Goal: Task Accomplishment & Management: Use online tool/utility

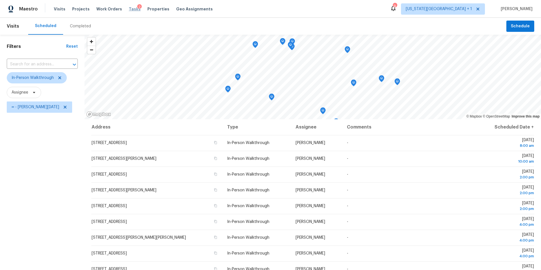
click at [129, 7] on span "Tasks" at bounding box center [135, 9] width 12 height 4
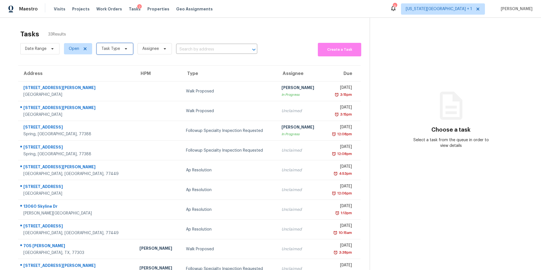
click at [113, 52] on span "Task Type" at bounding box center [115, 48] width 36 height 11
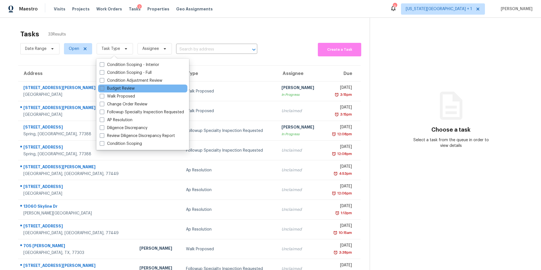
click at [110, 90] on label "Budget Review" at bounding box center [117, 89] width 35 height 6
click at [103, 89] on input "Budget Review" at bounding box center [102, 88] width 4 height 4
checkbox input "true"
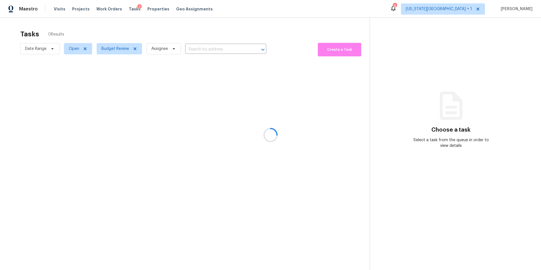
click at [126, 26] on div at bounding box center [270, 135] width 541 height 270
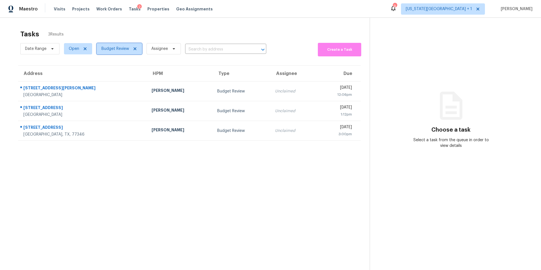
click at [120, 50] on span "Budget Review" at bounding box center [115, 49] width 28 height 6
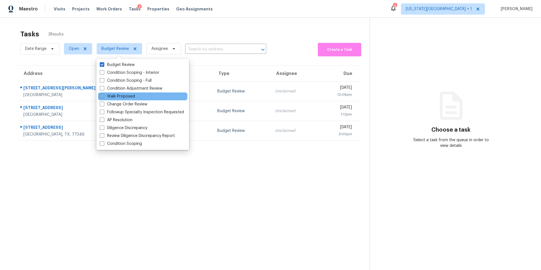
click at [112, 98] on label "Walk Proposed" at bounding box center [117, 97] width 35 height 6
click at [103, 97] on input "Walk Proposed" at bounding box center [102, 96] width 4 height 4
checkbox input "true"
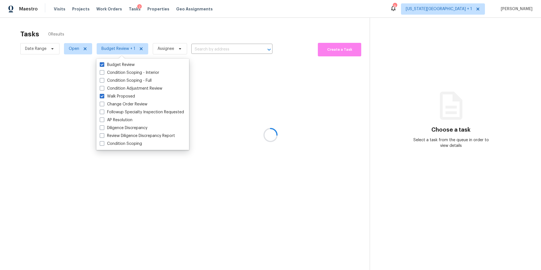
click at [136, 37] on div at bounding box center [270, 135] width 541 height 270
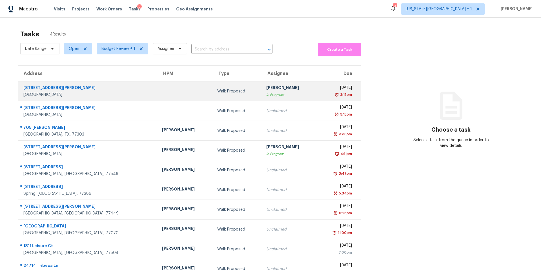
drag, startPoint x: 160, startPoint y: 87, endPoint x: 160, endPoint y: 93, distance: 6.2
click at [160, 93] on td at bounding box center [184, 91] width 55 height 20
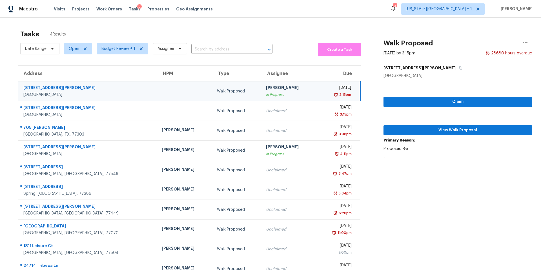
scroll to position [24, 0]
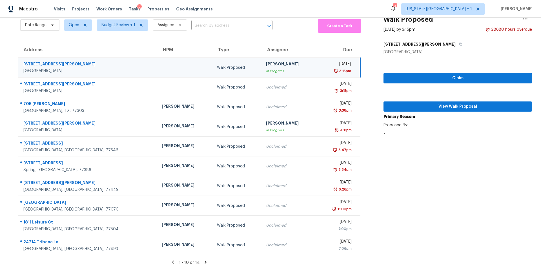
click at [206, 262] on icon at bounding box center [205, 261] width 5 height 5
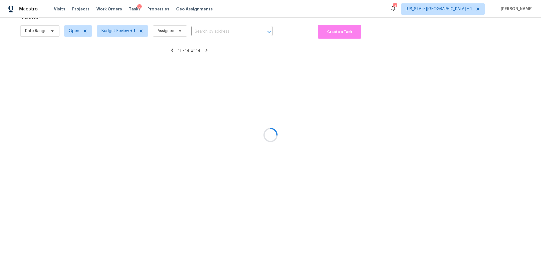
scroll to position [18, 0]
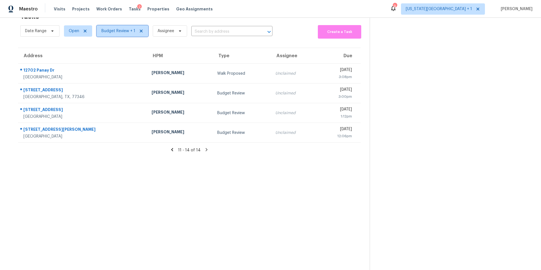
click at [117, 34] on span "Budget Review + 1" at bounding box center [123, 30] width 52 height 11
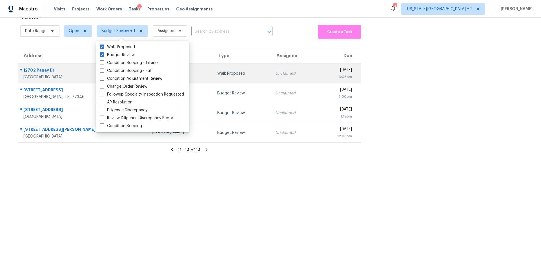
click at [59, 70] on div "12702 Panay Dr" at bounding box center [82, 70] width 119 height 7
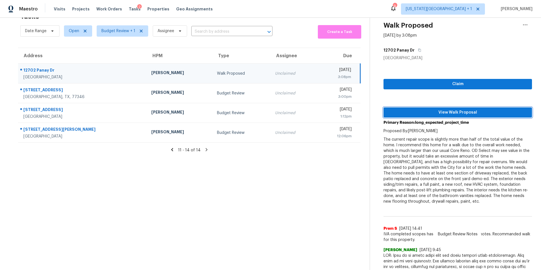
click at [401, 109] on span "View Walk Proposal" at bounding box center [457, 112] width 139 height 7
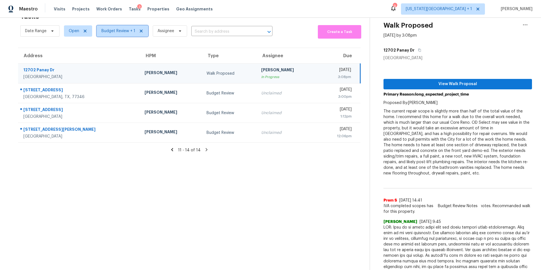
click at [120, 32] on span "Budget Review + 1" at bounding box center [118, 31] width 34 height 6
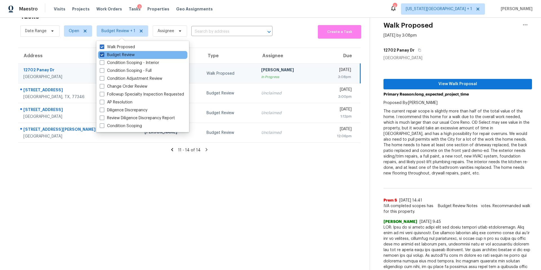
click at [108, 55] on label "Budget Review" at bounding box center [117, 55] width 35 height 6
click at [103, 55] on input "Budget Review" at bounding box center [102, 54] width 4 height 4
checkbox input "false"
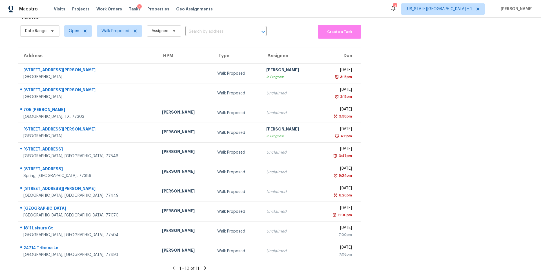
click at [76, 52] on th "Address" at bounding box center [87, 56] width 139 height 16
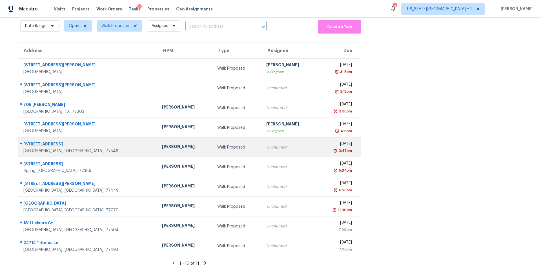
scroll to position [24, 0]
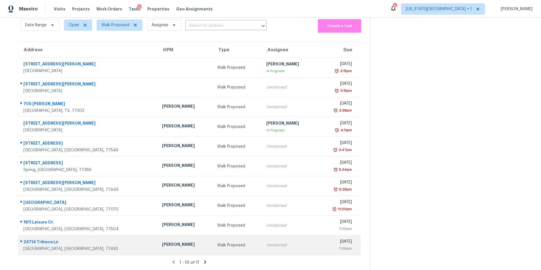
click at [162, 248] on div "Maria Zakharnitskaia" at bounding box center [185, 244] width 46 height 7
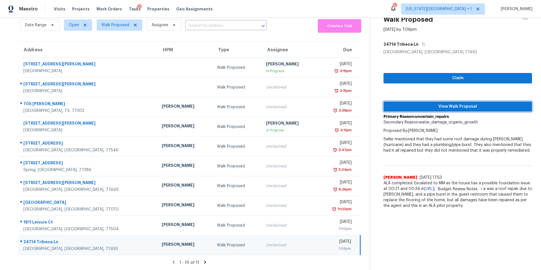
click at [429, 103] on span "View Walk Proposal" at bounding box center [457, 106] width 139 height 7
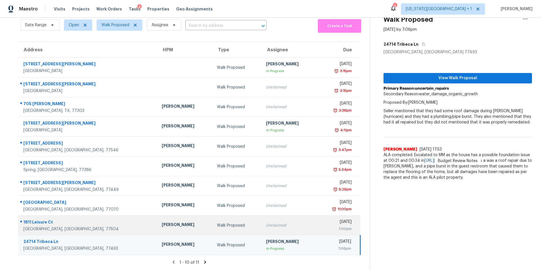
click at [162, 224] on div "[PERSON_NAME]" at bounding box center [185, 225] width 46 height 7
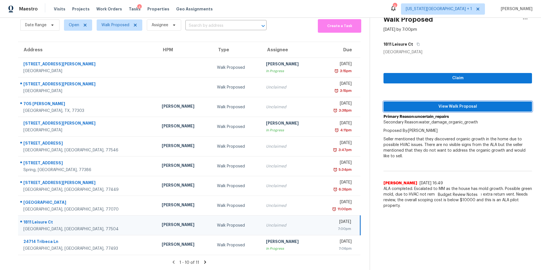
click at [423, 104] on span "View Walk Proposal" at bounding box center [457, 106] width 139 height 7
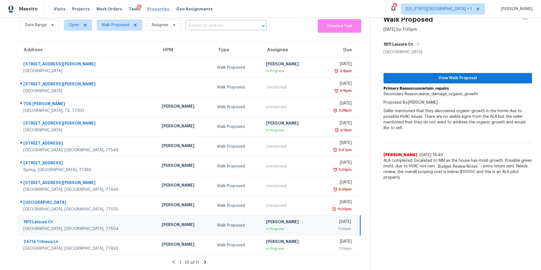
click at [149, 12] on span "Properties" at bounding box center [158, 9] width 22 height 6
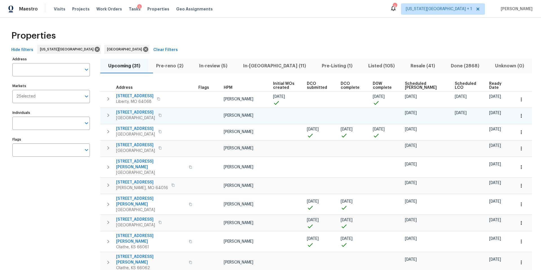
click at [142, 113] on span "3201 Brookhollow Dr" at bounding box center [135, 113] width 39 height 6
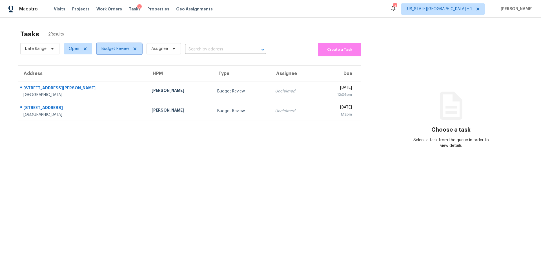
click at [122, 49] on span "Budget Review" at bounding box center [115, 49] width 28 height 6
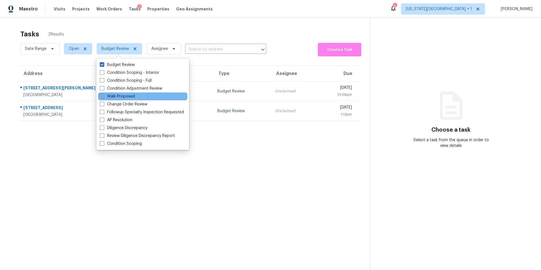
click at [114, 95] on label "Walk Proposed" at bounding box center [117, 97] width 35 height 6
click at [103, 95] on input "Walk Proposed" at bounding box center [102, 96] width 4 height 4
checkbox input "true"
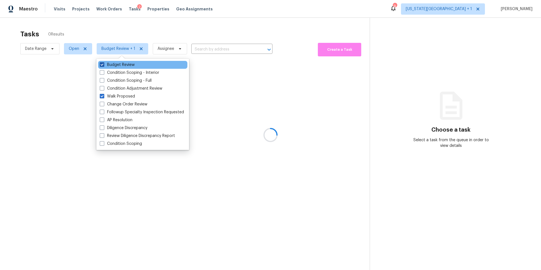
click at [112, 65] on label "Budget Review" at bounding box center [117, 65] width 35 height 6
click at [103, 65] on input "Budget Review" at bounding box center [102, 64] width 4 height 4
checkbox input "false"
click at [129, 22] on div at bounding box center [270, 135] width 541 height 270
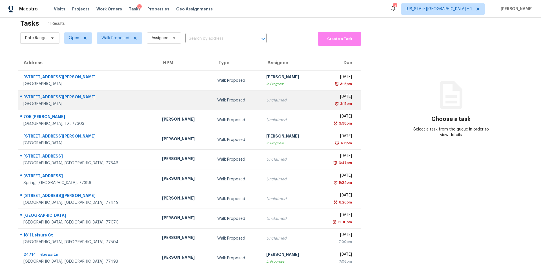
scroll to position [24, 0]
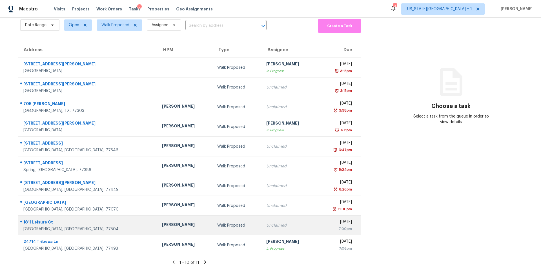
click at [47, 223] on div "1811 Leisure Ct" at bounding box center [88, 222] width 130 height 7
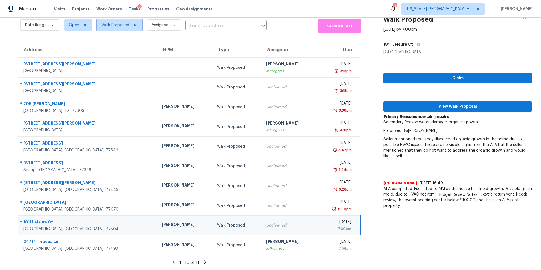
click at [110, 25] on span "Walk Proposed" at bounding box center [115, 25] width 28 height 6
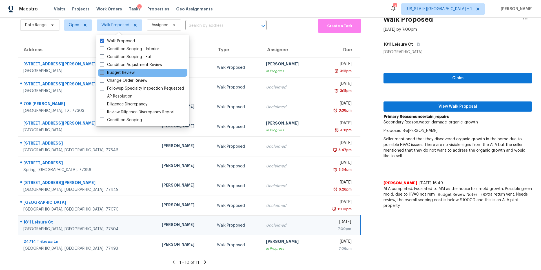
click at [110, 70] on label "Budget Review" at bounding box center [117, 73] width 35 height 6
click at [103, 70] on input "Budget Review" at bounding box center [102, 72] width 4 height 4
checkbox input "true"
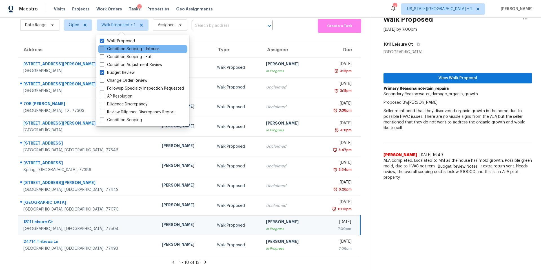
click at [107, 47] on label "Condition Scoping - Interior" at bounding box center [129, 49] width 59 height 6
click at [103, 47] on input "Condition Scoping - Interior" at bounding box center [102, 48] width 4 height 4
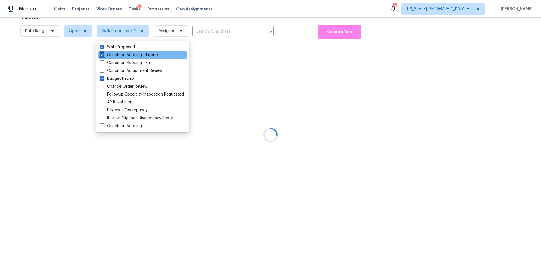
scroll to position [18, 0]
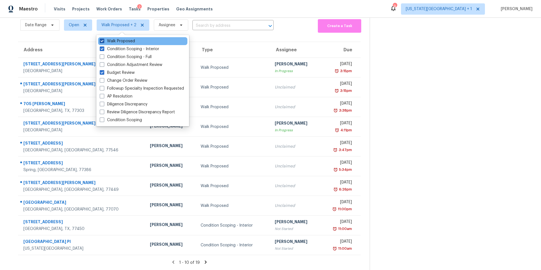
click at [108, 47] on label "Condition Scoping - Interior" at bounding box center [129, 49] width 59 height 6
click at [103, 47] on input "Condition Scoping - Interior" at bounding box center [102, 48] width 4 height 4
checkbox input "false"
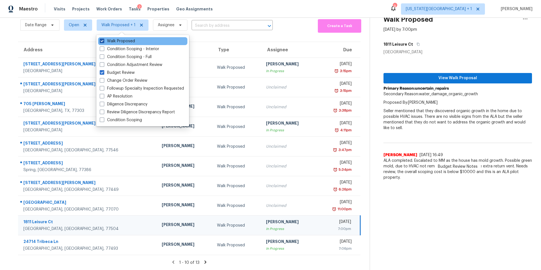
click at [111, 42] on label "Walk Proposed" at bounding box center [117, 41] width 35 height 6
click at [103, 42] on input "Walk Proposed" at bounding box center [102, 40] width 4 height 4
checkbox input "false"
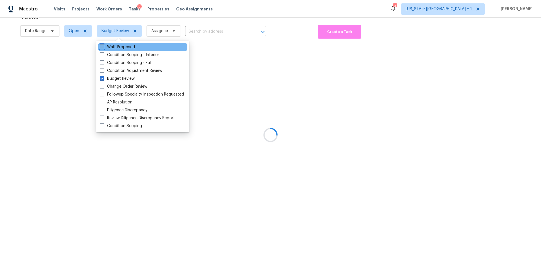
scroll to position [18, 0]
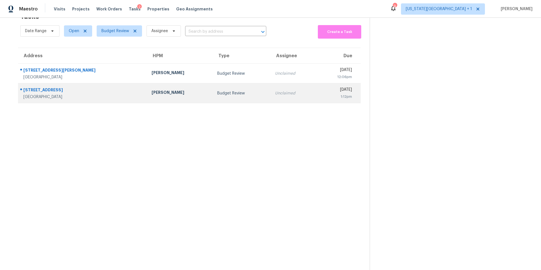
click at [152, 92] on div "[PERSON_NAME]" at bounding box center [180, 93] width 57 height 7
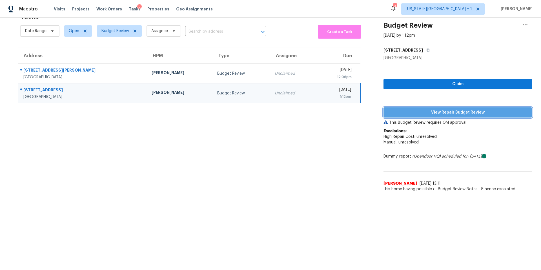
click at [414, 111] on span "View Repair Budget Review" at bounding box center [457, 112] width 139 height 7
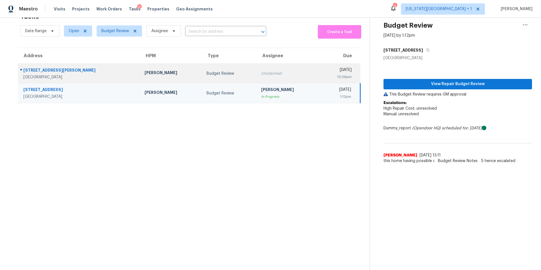
click at [144, 75] on div "Navid Ranjbar" at bounding box center [170, 73] width 53 height 7
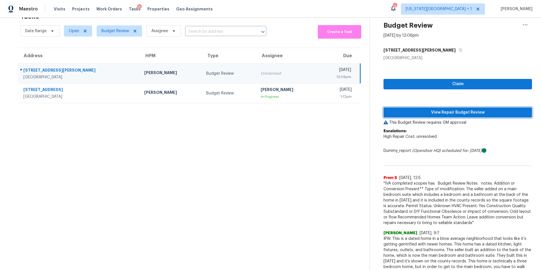
click at [424, 114] on span "View Repair Budget Review" at bounding box center [457, 112] width 139 height 7
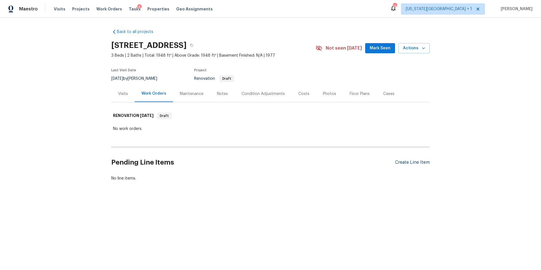
click at [410, 163] on div "Create Line Item" at bounding box center [412, 162] width 35 height 5
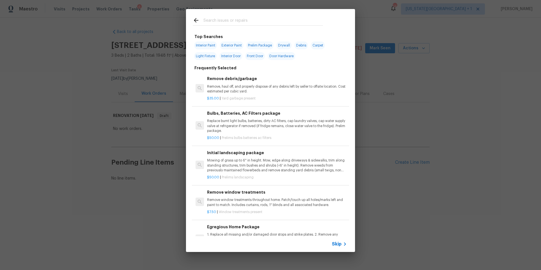
click at [230, 21] on input "text" at bounding box center [262, 21] width 119 height 8
type input "d"
type input "e"
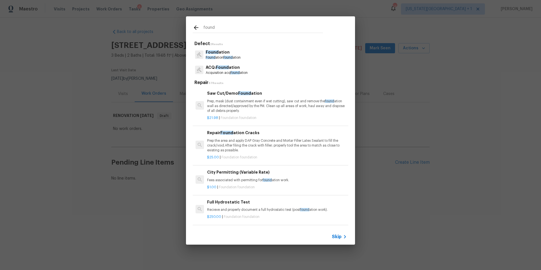
type input "found"
click at [221, 75] on div "ACQ: Found ation Acquisition acq found ation" at bounding box center [270, 69] width 155 height 15
click at [221, 72] on p "Acquisition acq found ation" at bounding box center [227, 72] width 42 height 5
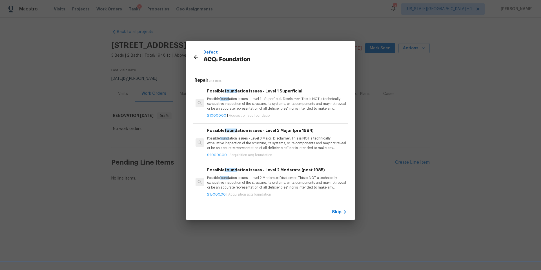
click at [262, 26] on div "Defect ACQ: Foundation Repair 3 Results Possible found ation issues - Level 1 S…" at bounding box center [270, 130] width 541 height 261
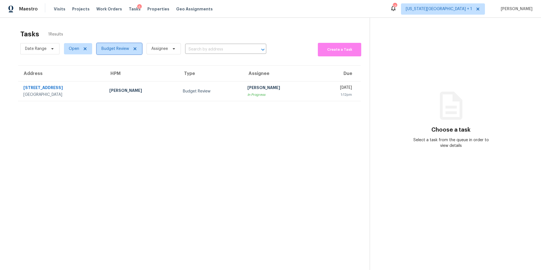
click at [114, 50] on span "Budget Review" at bounding box center [115, 49] width 28 height 6
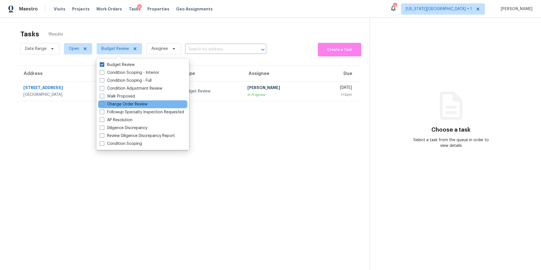
click at [113, 103] on label "Change Order Review" at bounding box center [124, 104] width 48 height 6
click at [103, 103] on input "Change Order Review" at bounding box center [102, 103] width 4 height 4
checkbox input "true"
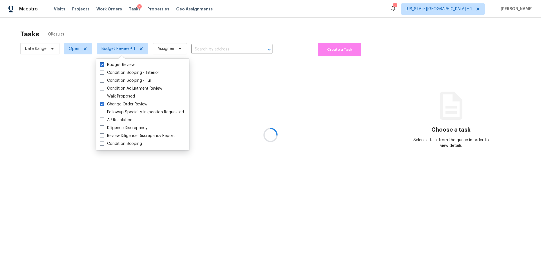
click at [139, 32] on div at bounding box center [270, 135] width 541 height 270
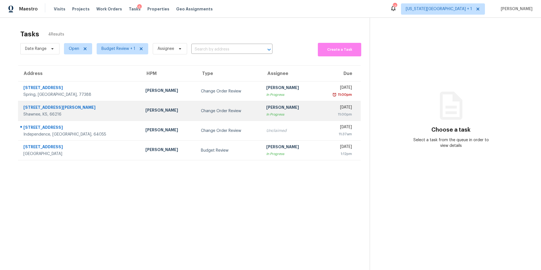
click at [196, 107] on td "Change Order Review" at bounding box center [228, 111] width 65 height 20
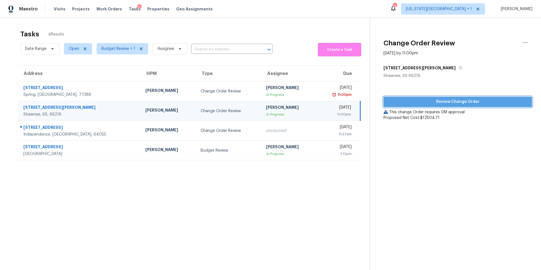
click at [411, 101] on span "Review Change Order" at bounding box center [457, 101] width 139 height 7
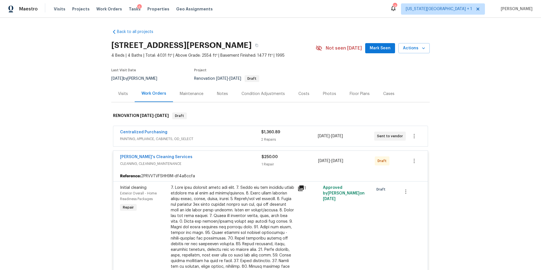
click at [237, 132] on div "Centralized Purchasing" at bounding box center [190, 132] width 141 height 7
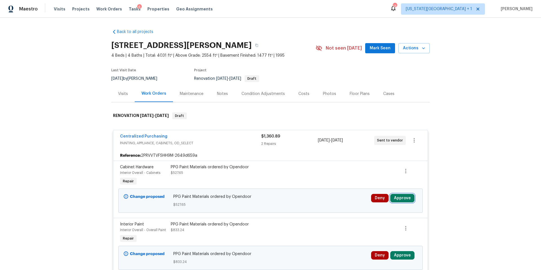
click at [402, 201] on button "Approve" at bounding box center [402, 198] width 24 height 8
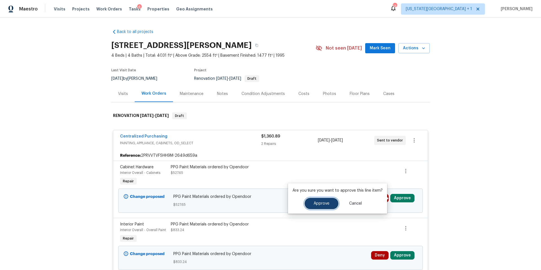
click at [328, 205] on button "Approve" at bounding box center [321, 203] width 34 height 11
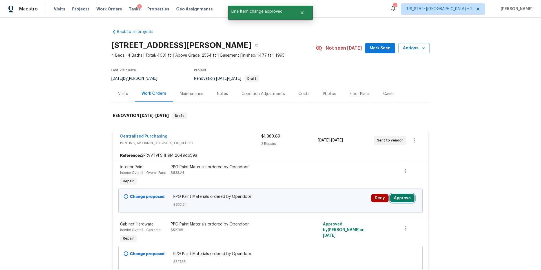
click at [398, 199] on button "Approve" at bounding box center [402, 198] width 24 height 8
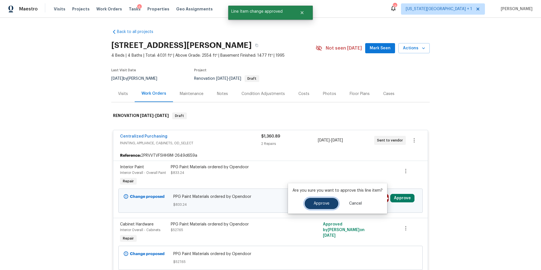
click at [317, 205] on span "Approve" at bounding box center [321, 203] width 16 height 4
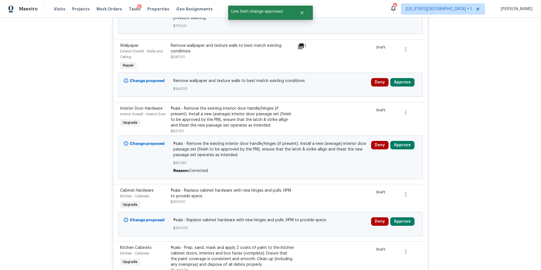
scroll to position [858, 0]
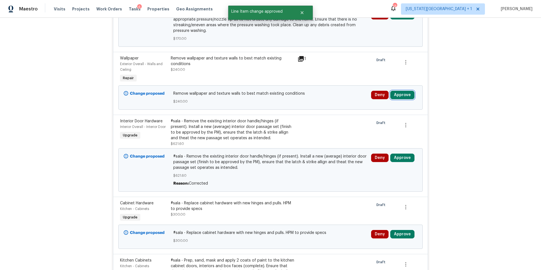
click at [400, 96] on button "Approve" at bounding box center [402, 95] width 24 height 8
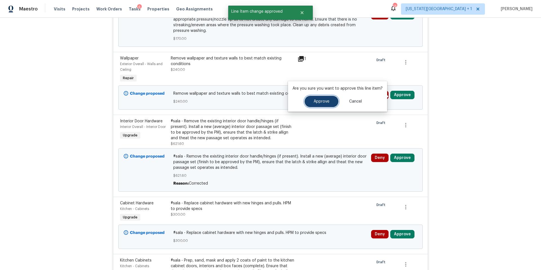
click at [322, 100] on span "Approve" at bounding box center [321, 101] width 16 height 4
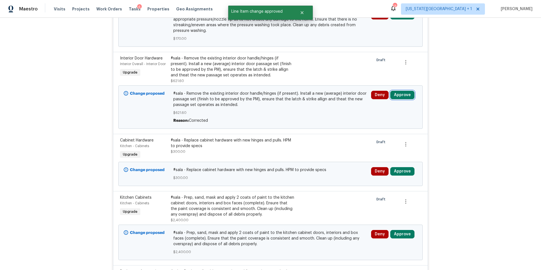
click at [402, 95] on button "Approve" at bounding box center [402, 95] width 24 height 8
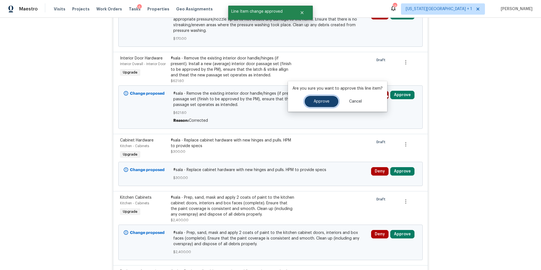
click at [324, 98] on button "Approve" at bounding box center [321, 101] width 34 height 11
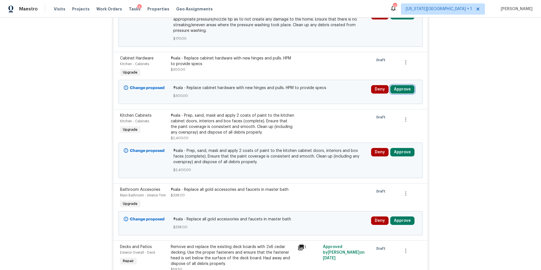
click at [396, 92] on button "Approve" at bounding box center [402, 89] width 24 height 8
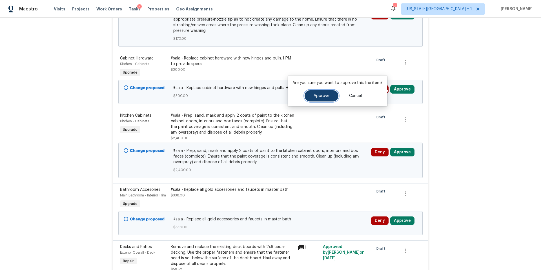
click at [315, 96] on span "Approve" at bounding box center [321, 96] width 16 height 4
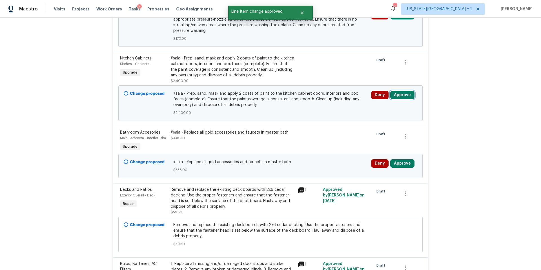
click at [401, 95] on button "Approve" at bounding box center [402, 95] width 24 height 8
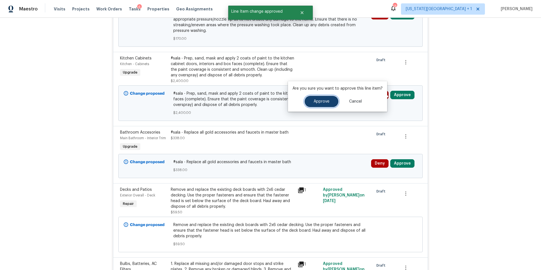
click at [317, 103] on span "Approve" at bounding box center [321, 101] width 16 height 4
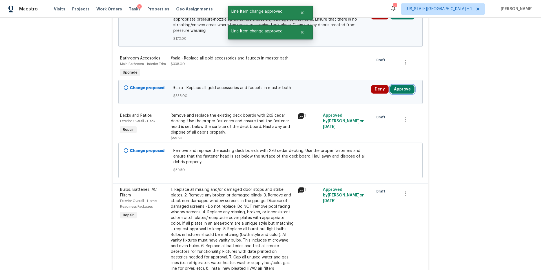
click at [403, 92] on button "Approve" at bounding box center [402, 89] width 24 height 8
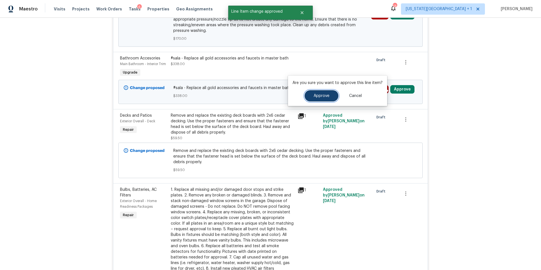
click at [319, 98] on button "Approve" at bounding box center [321, 95] width 34 height 11
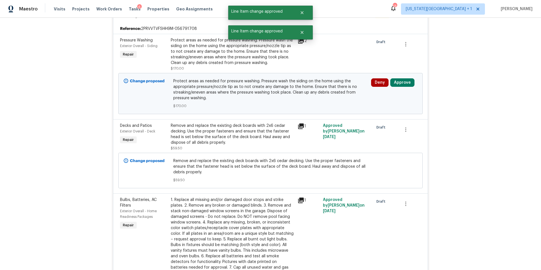
scroll to position [769, 0]
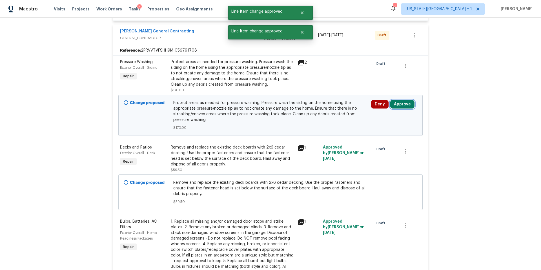
click at [399, 106] on button "Approve" at bounding box center [402, 104] width 24 height 8
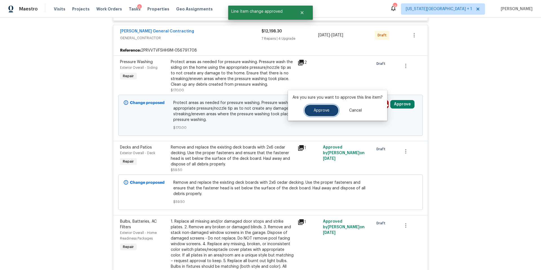
click at [327, 109] on span "Approve" at bounding box center [321, 110] width 16 height 4
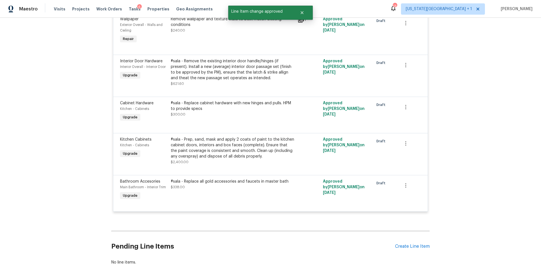
scroll to position [1120, 0]
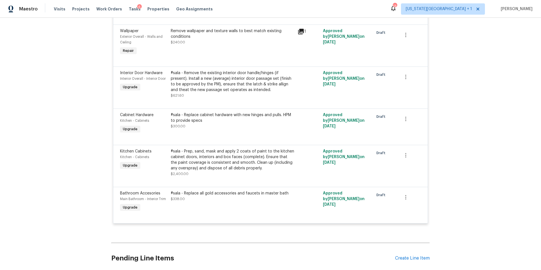
click at [231, 159] on div "#sala - Prep, sand, mask and apply 2 coats of paint to the kitchen cabinet door…" at bounding box center [232, 159] width 123 height 23
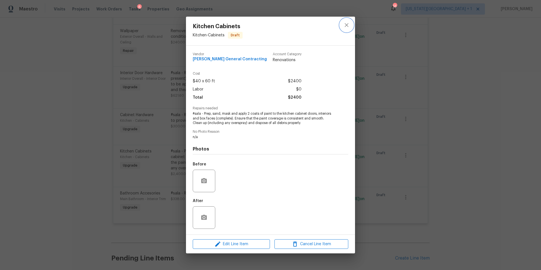
click at [346, 24] on icon "close" at bounding box center [346, 25] width 7 height 7
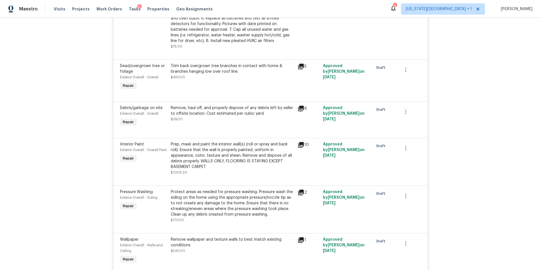
scroll to position [841, 0]
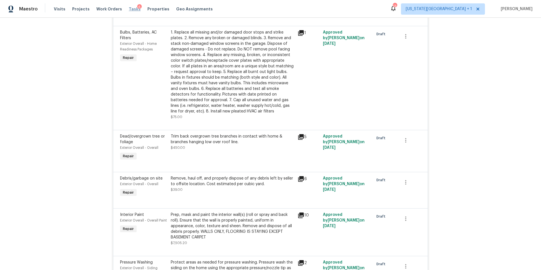
click at [129, 9] on span "Tasks" at bounding box center [135, 9] width 12 height 4
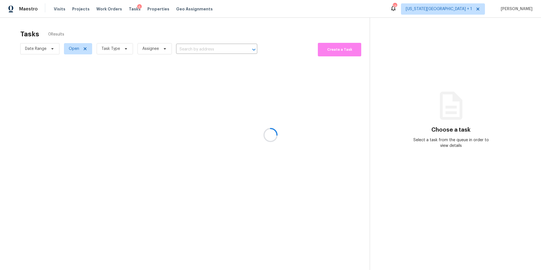
click at [108, 52] on div at bounding box center [270, 135] width 541 height 270
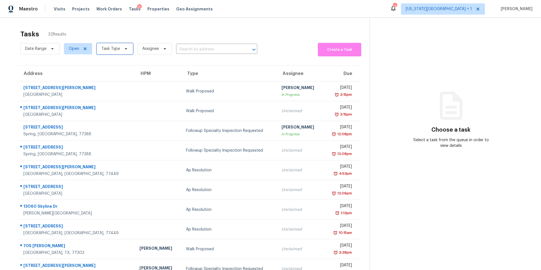
click at [108, 52] on span "Task Type" at bounding box center [110, 49] width 19 height 6
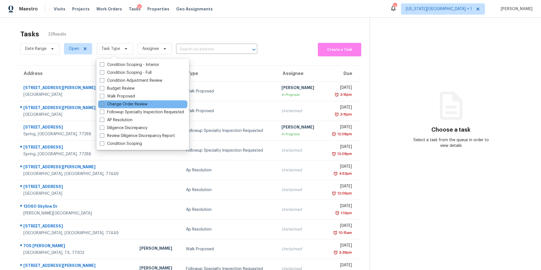
click at [109, 106] on label "Change Order Review" at bounding box center [124, 104] width 48 height 6
click at [103, 105] on input "Change Order Review" at bounding box center [102, 103] width 4 height 4
checkbox input "true"
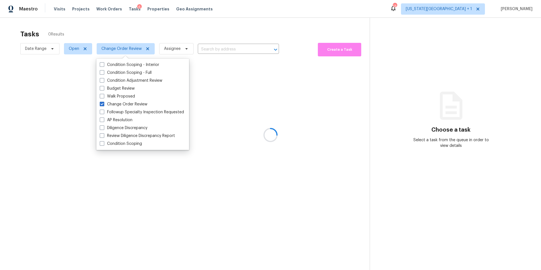
click at [128, 37] on div at bounding box center [270, 135] width 541 height 270
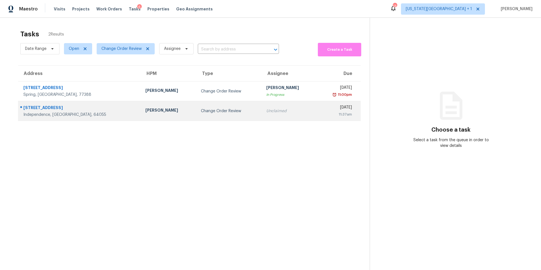
click at [145, 108] on div "Joshua Beatty" at bounding box center [168, 110] width 46 height 7
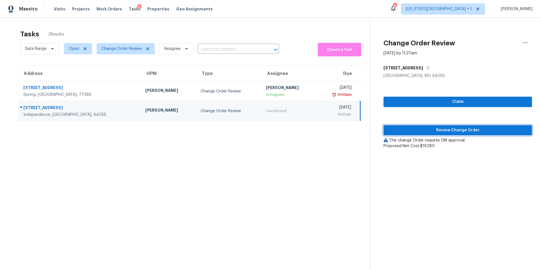
click at [392, 127] on span "Review Change Order" at bounding box center [457, 130] width 139 height 7
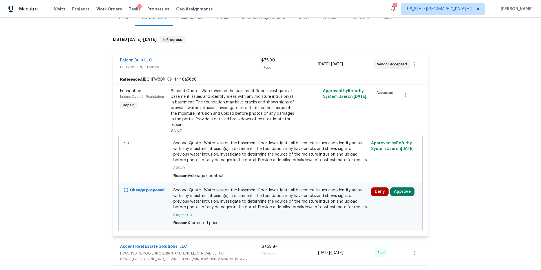
scroll to position [106, 0]
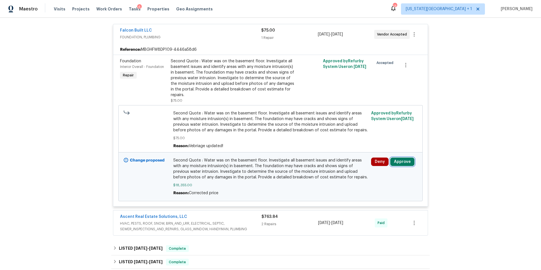
click at [402, 163] on button "Approve" at bounding box center [402, 161] width 24 height 8
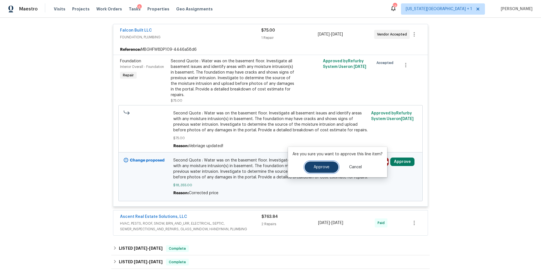
click at [316, 166] on span "Approve" at bounding box center [321, 167] width 16 height 4
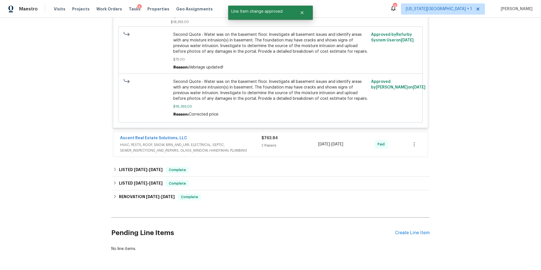
scroll to position [205, 0]
